Goal: Task Accomplishment & Management: Use online tool/utility

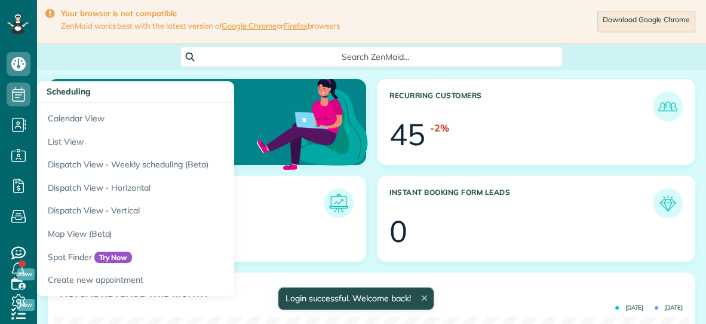
scroll to position [281, 633]
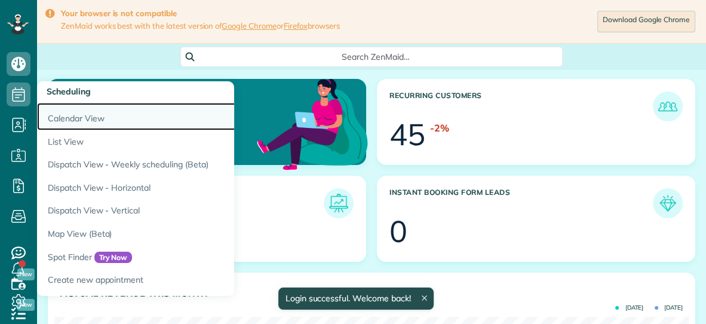
click at [69, 119] on link "Calendar View" at bounding box center [186, 116] width 299 height 27
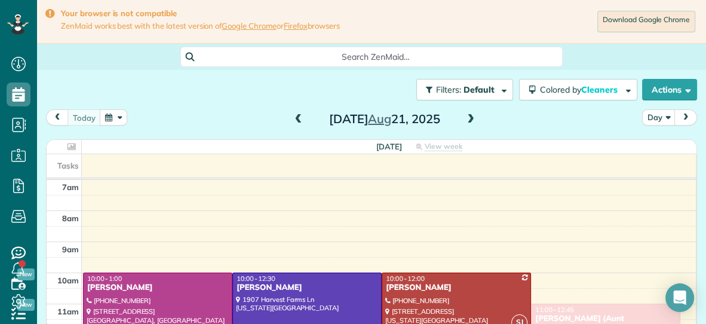
click at [468, 123] on span at bounding box center [470, 119] width 13 height 11
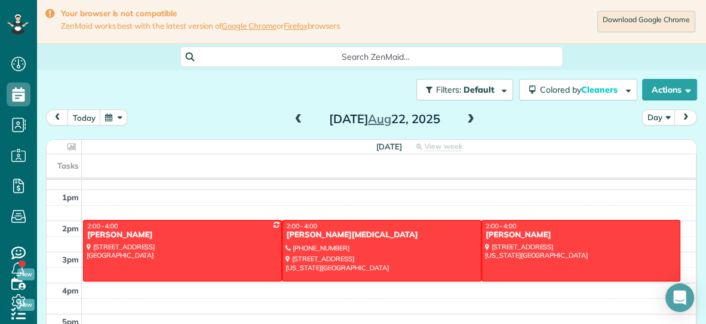
scroll to position [179, 0]
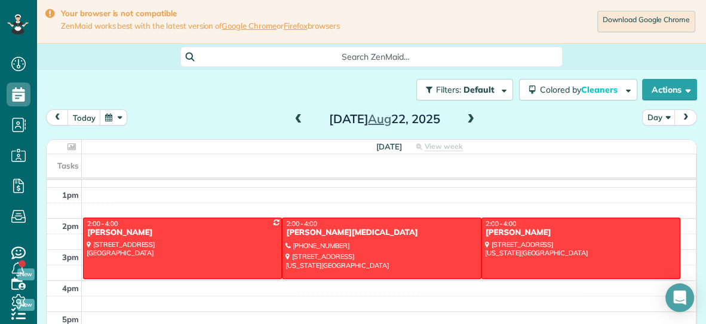
click at [297, 120] on span at bounding box center [298, 119] width 13 height 11
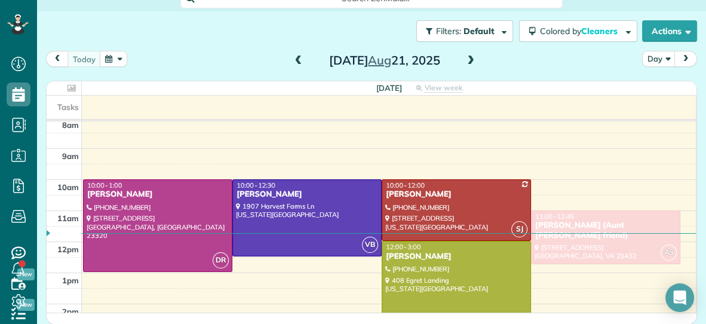
scroll to position [34, 0]
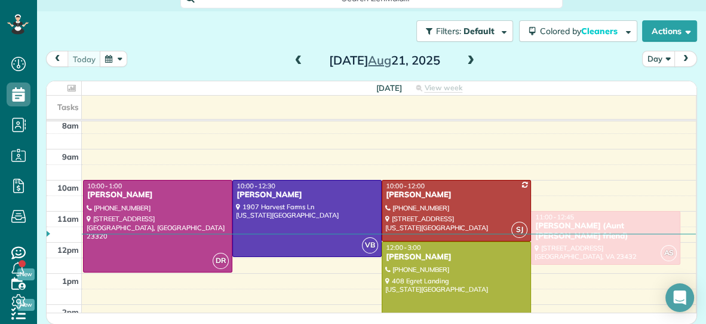
click at [473, 59] on span at bounding box center [470, 61] width 13 height 11
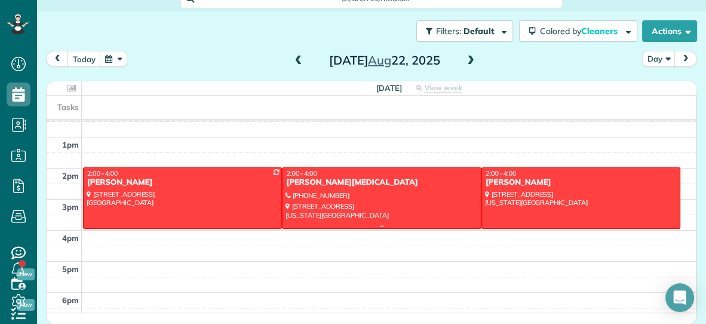
scroll to position [179, 0]
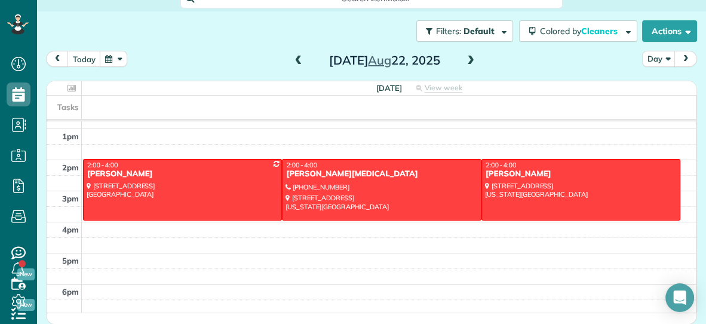
click at [299, 56] on span at bounding box center [298, 61] width 13 height 11
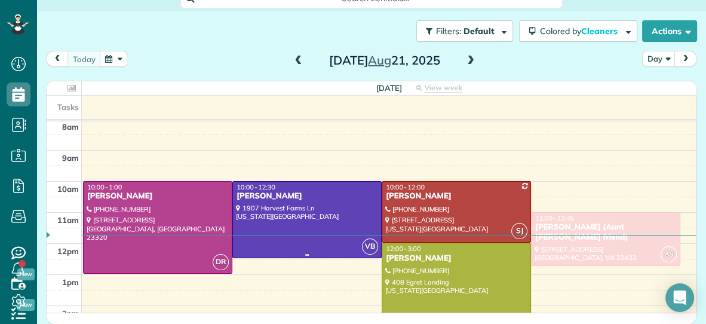
scroll to position [35, 0]
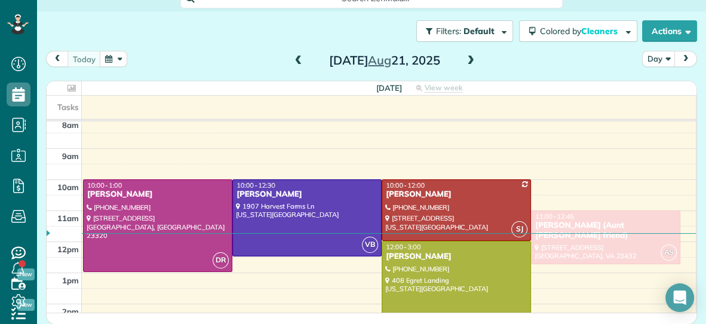
click at [220, 156] on div "7am 8am 9am 10am 11am 12pm 1pm 2pm 3pm 4pm 5pm 6pm DR 10:00 - 1:00 Stephanie Fr…" at bounding box center [371, 273] width 649 height 372
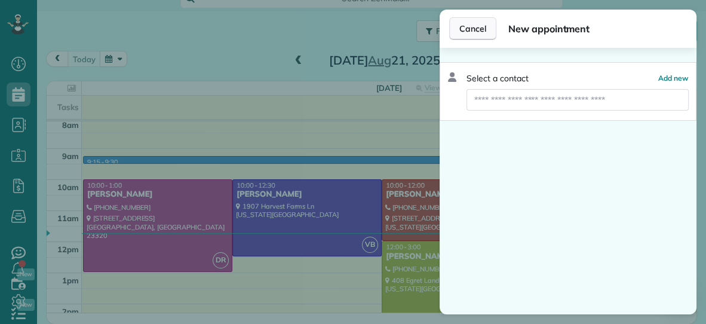
click at [466, 35] on button "Cancel" at bounding box center [472, 28] width 47 height 23
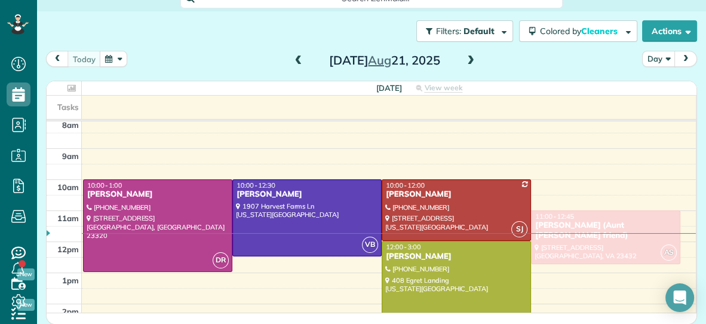
click at [471, 57] on span at bounding box center [470, 61] width 13 height 11
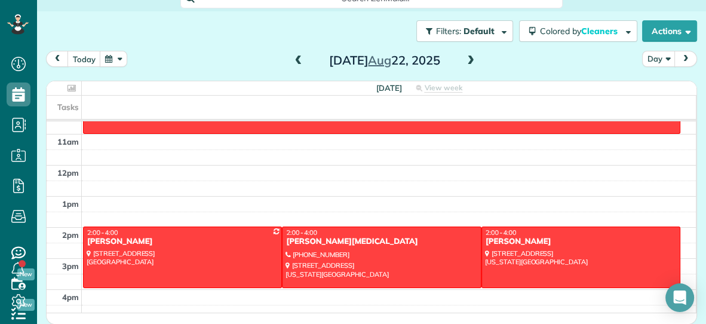
scroll to position [179, 0]
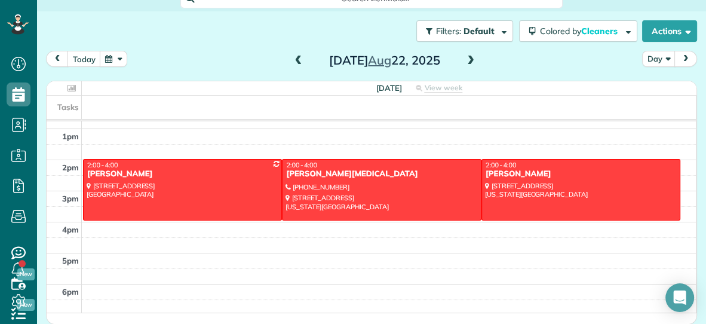
click at [301, 60] on span at bounding box center [298, 61] width 13 height 11
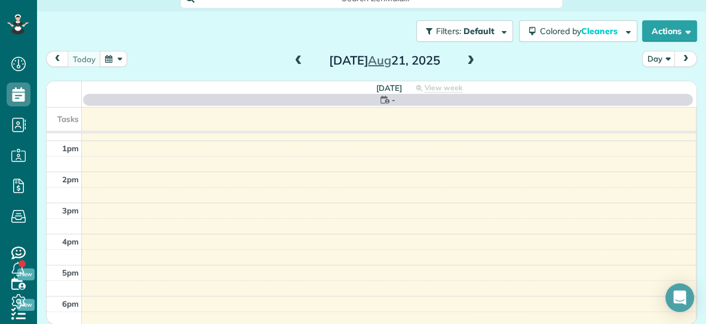
scroll to position [0, 0]
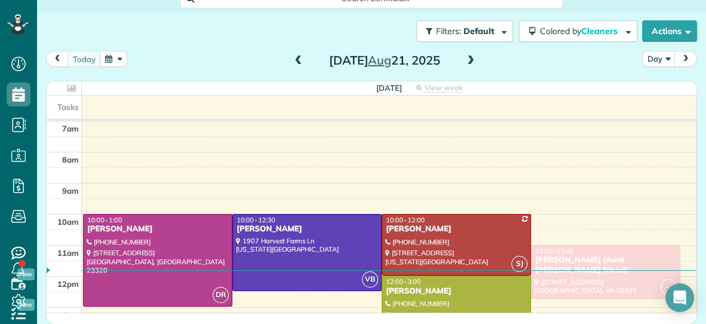
click at [473, 56] on span at bounding box center [470, 61] width 13 height 11
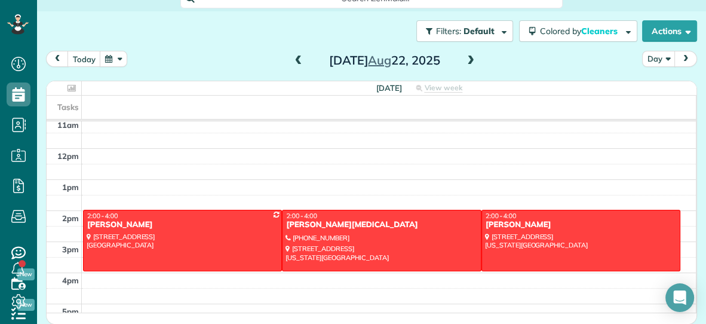
scroll to position [179, 0]
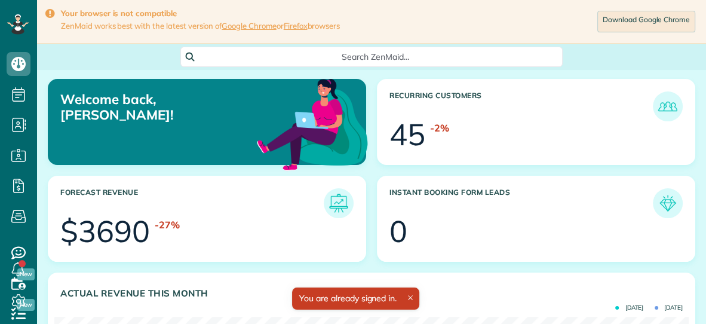
scroll to position [281, 633]
